Goal: Navigation & Orientation: Find specific page/section

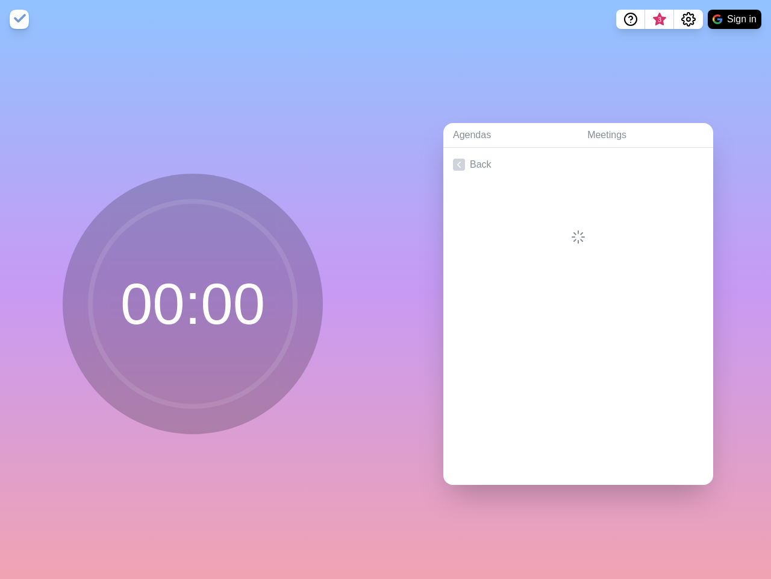
click at [386, 289] on div "Agendas Meetings Back" at bounding box center [579, 309] width 386 height 540
click at [630, 19] on icon "Help" at bounding box center [631, 18] width 4 height 4
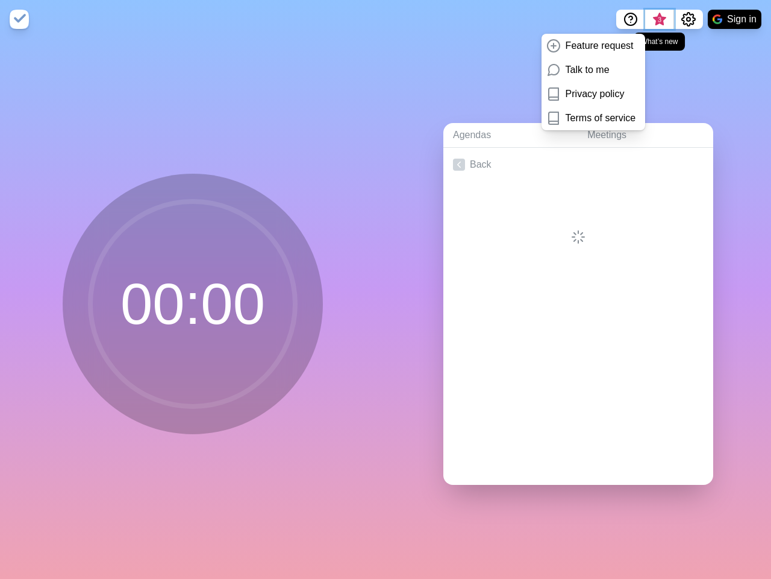
click at [659, 19] on span "3" at bounding box center [660, 20] width 10 height 10
click at [659, 23] on span "3" at bounding box center [660, 20] width 10 height 10
click at [688, 19] on icon "Settings" at bounding box center [689, 19] width 14 height 14
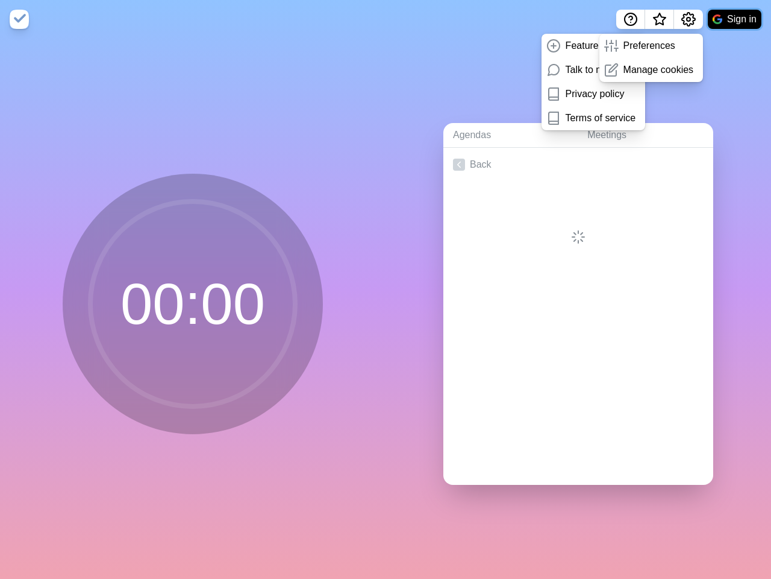
click at [735, 19] on button "Sign in" at bounding box center [735, 19] width 54 height 19
